Goal: Information Seeking & Learning: Learn about a topic

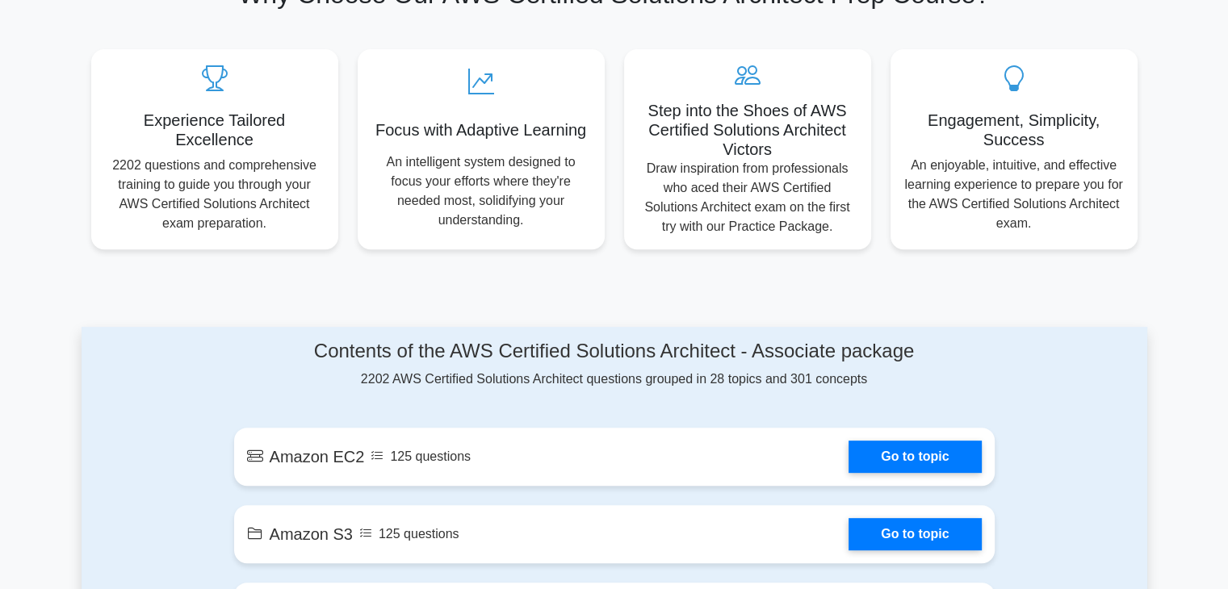
scroll to position [646, 0]
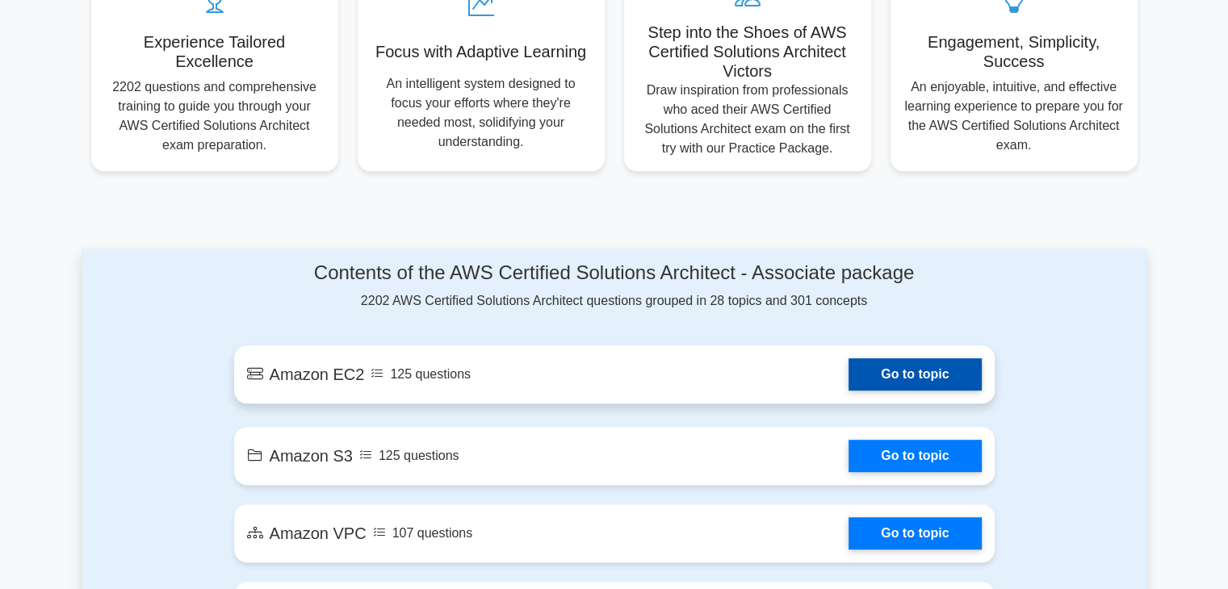
click at [926, 362] on link "Go to topic" at bounding box center [914, 374] width 132 height 32
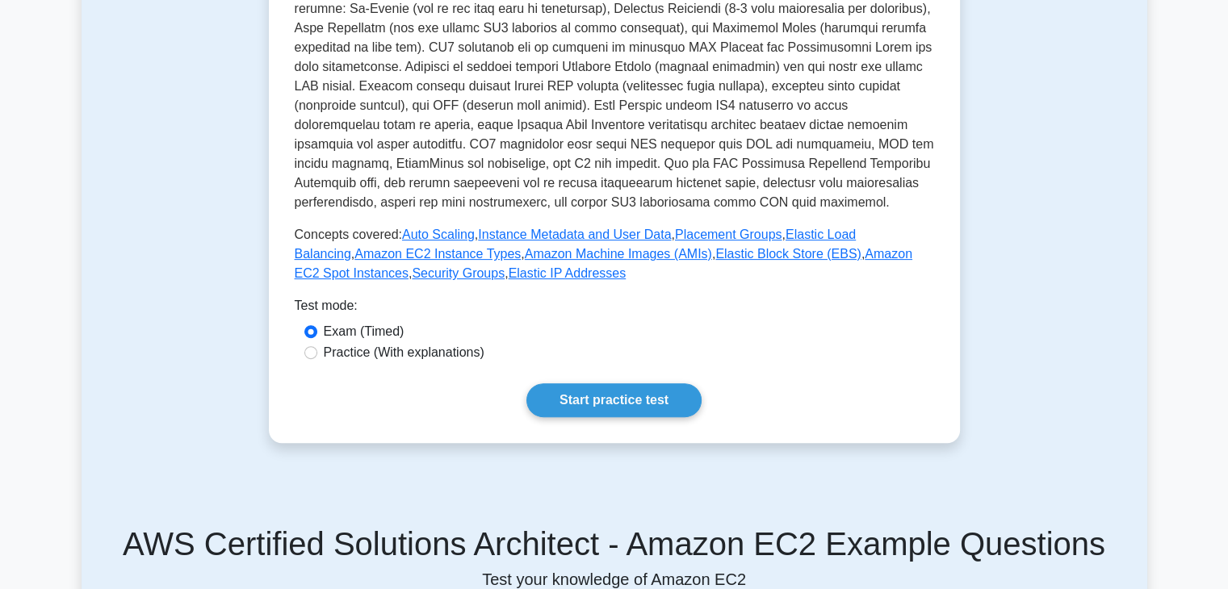
scroll to position [646, 0]
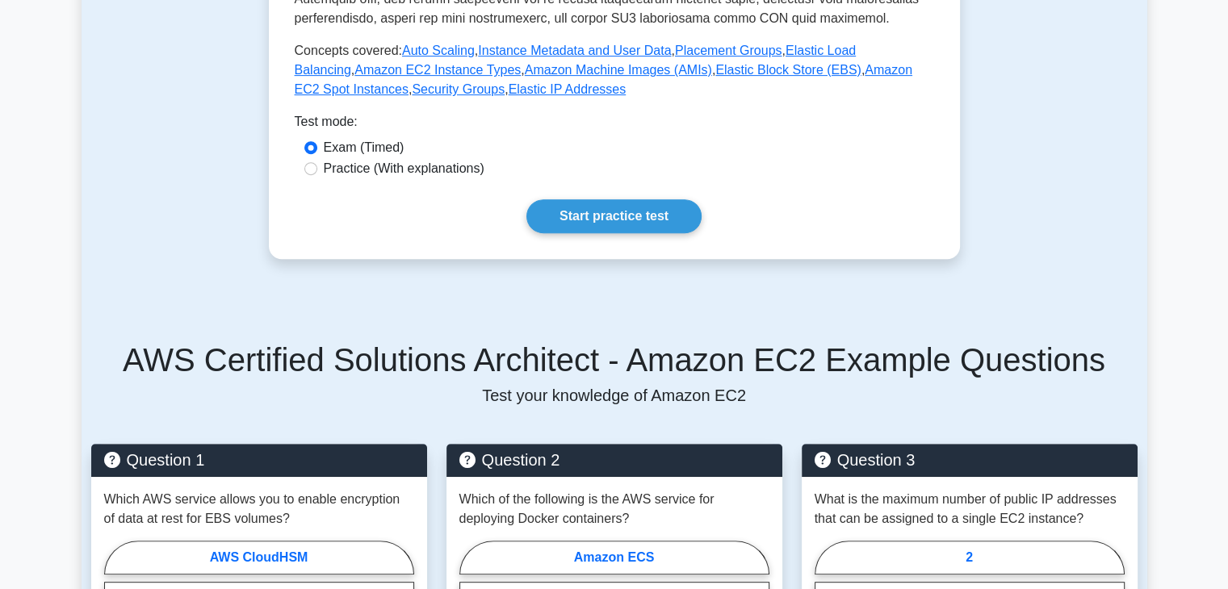
click at [400, 172] on label "Practice (With explanations)" at bounding box center [404, 168] width 161 height 19
click at [317, 172] on input "Practice (With explanations)" at bounding box center [310, 168] width 13 height 13
radio input "true"
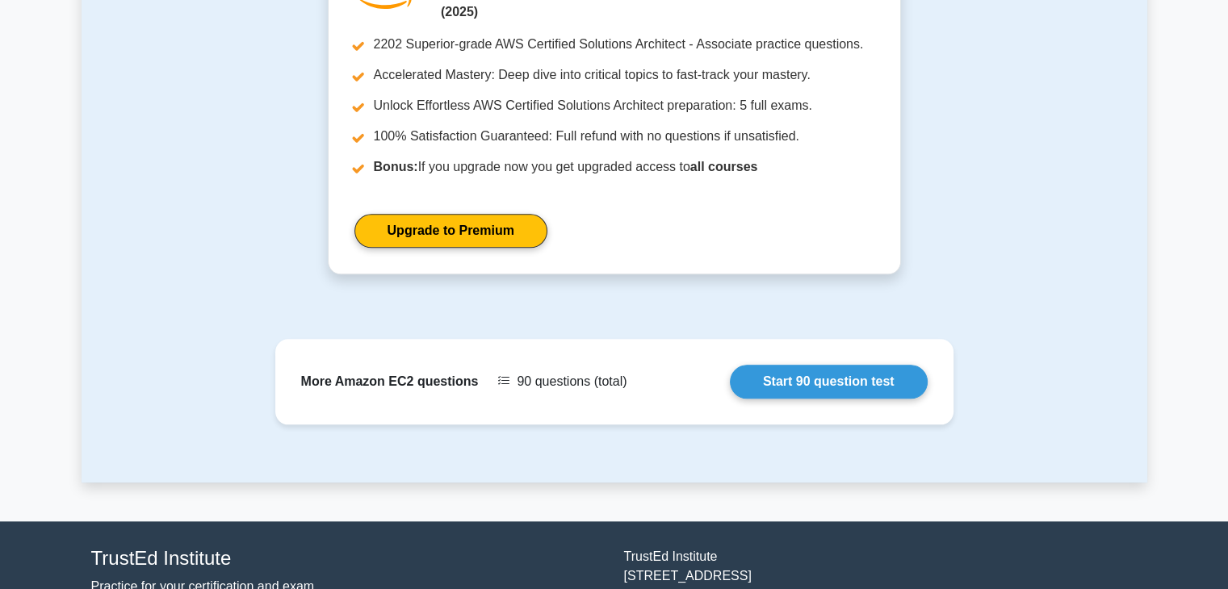
scroll to position [1647, 0]
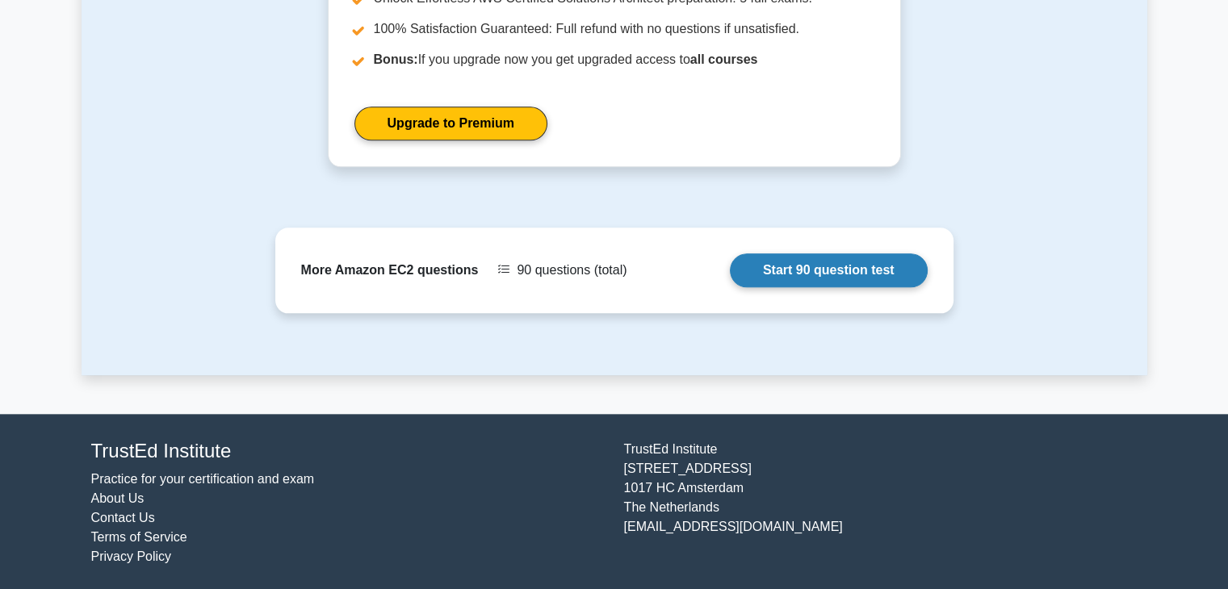
click at [856, 277] on link "Start 90 question test" at bounding box center [829, 270] width 198 height 34
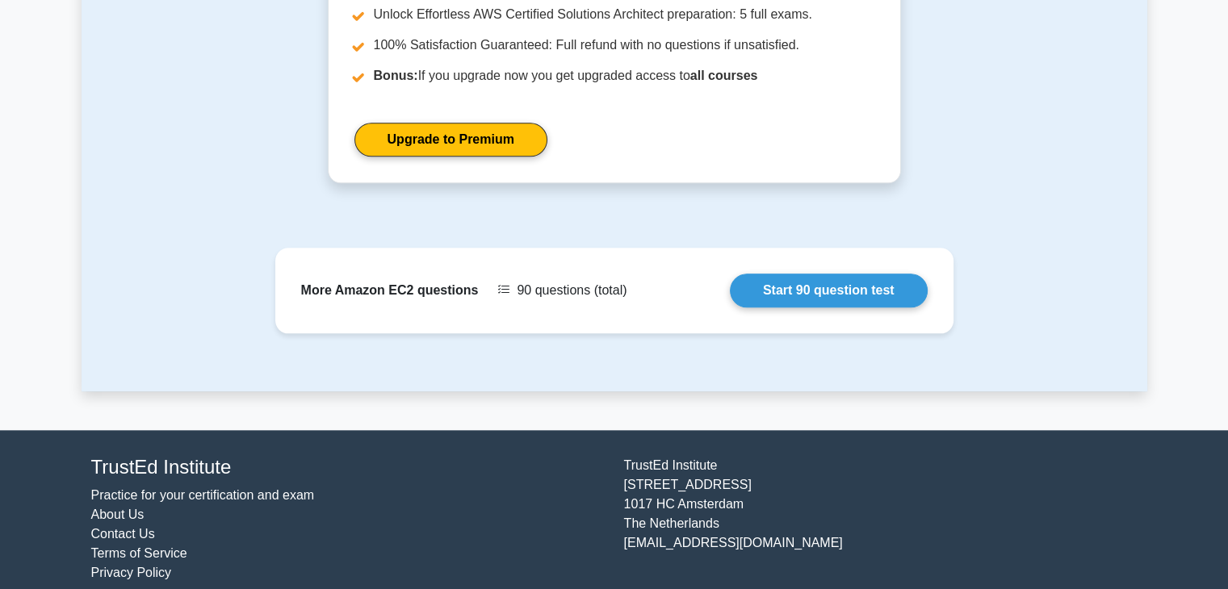
scroll to position [1647, 0]
